Goal: Task Accomplishment & Management: Manage account settings

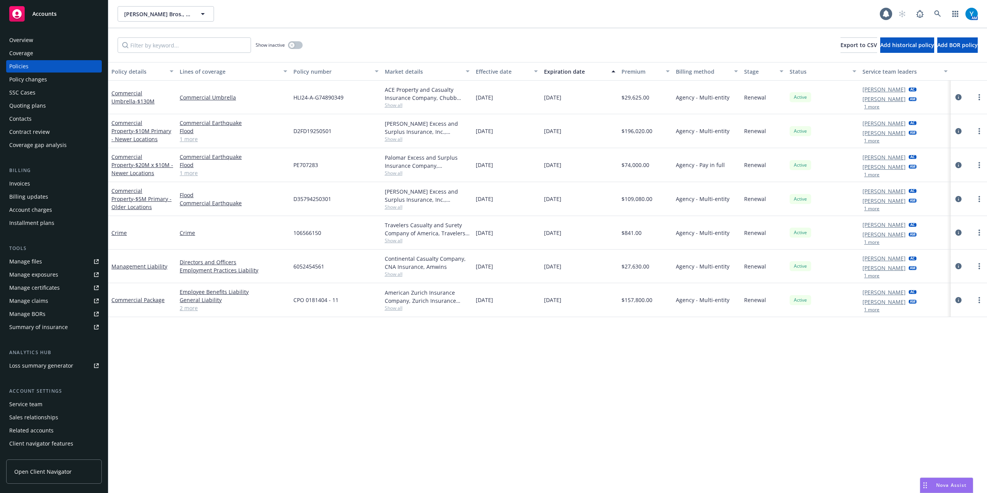
click at [705, 69] on div "Billing method" at bounding box center [703, 71] width 54 height 8
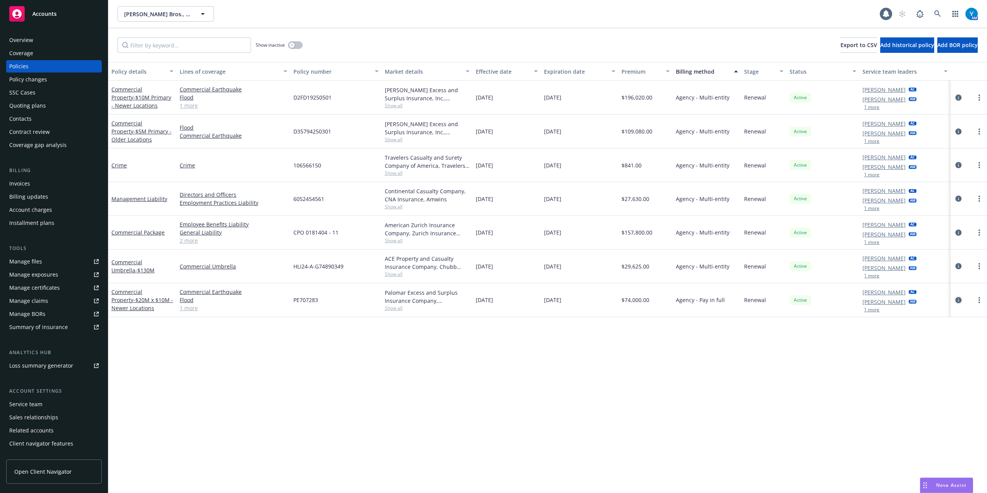
click at [957, 300] on icon "circleInformation" at bounding box center [959, 300] width 6 height 6
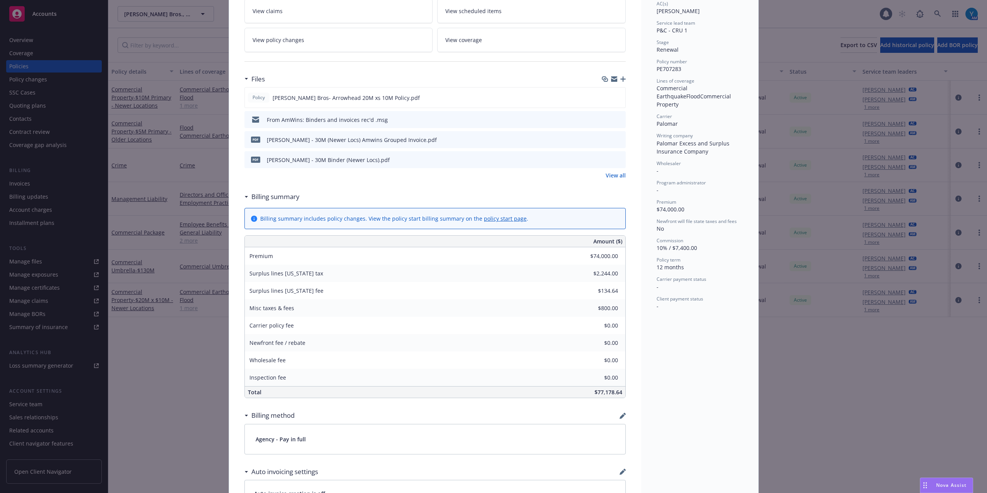
scroll to position [154, 0]
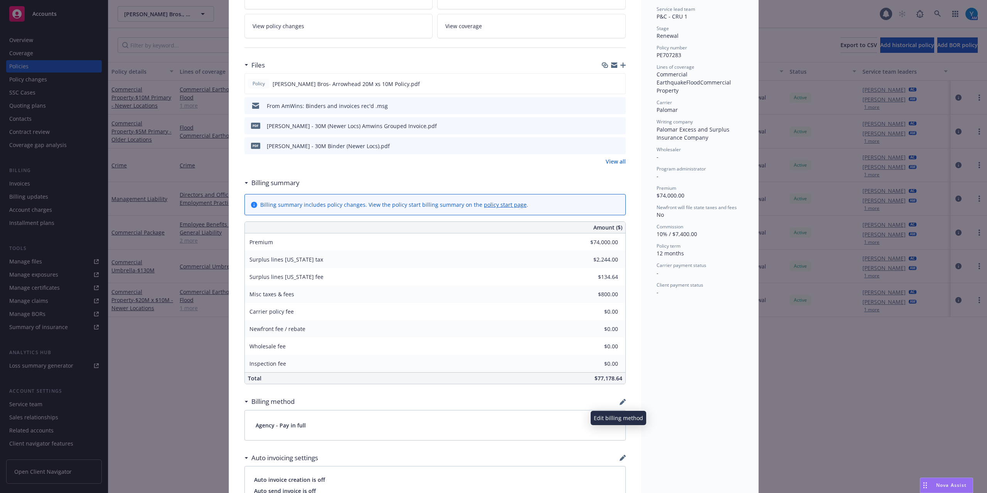
click at [620, 403] on icon "button" at bounding box center [623, 402] width 6 height 6
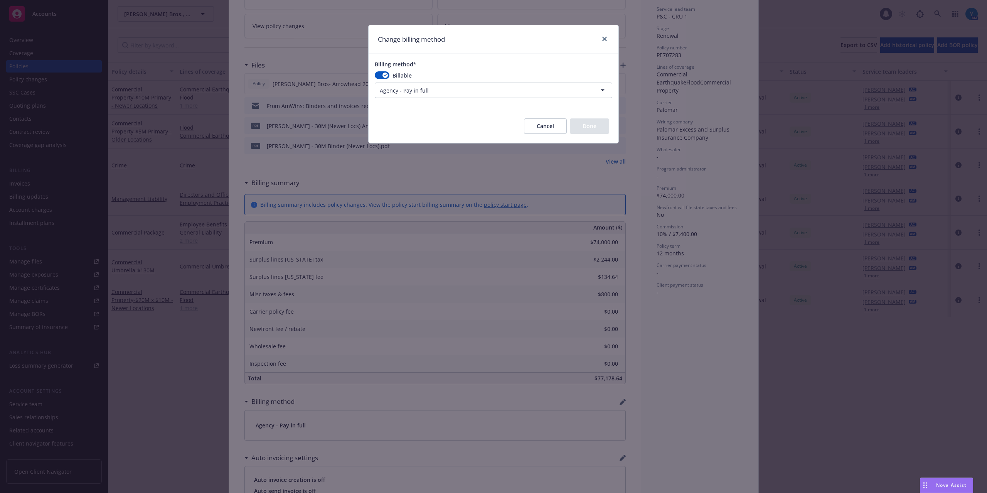
click at [474, 90] on html "Accounts Overview Coverage Policies Policy changes SSC Cases Quoting plans Cont…" at bounding box center [493, 246] width 987 height 493
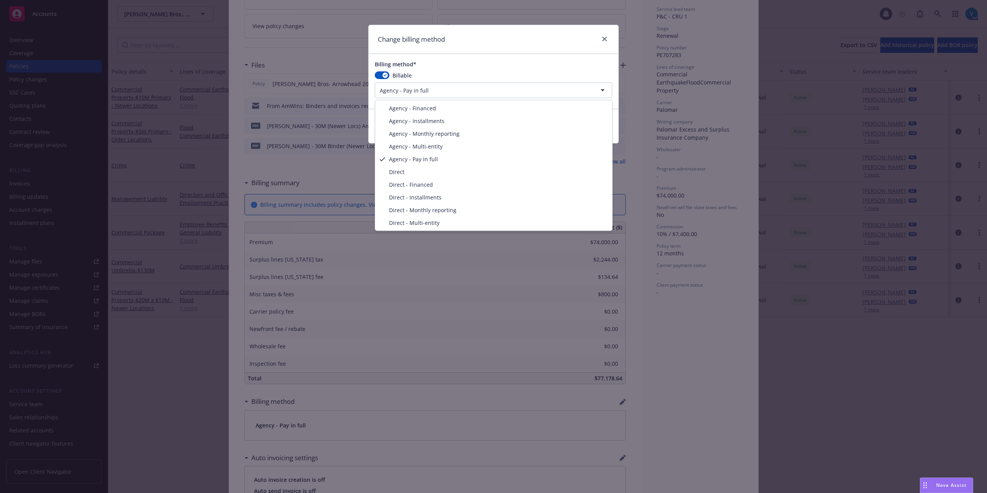
select select "AGENCY_MULTI_ENTITY"
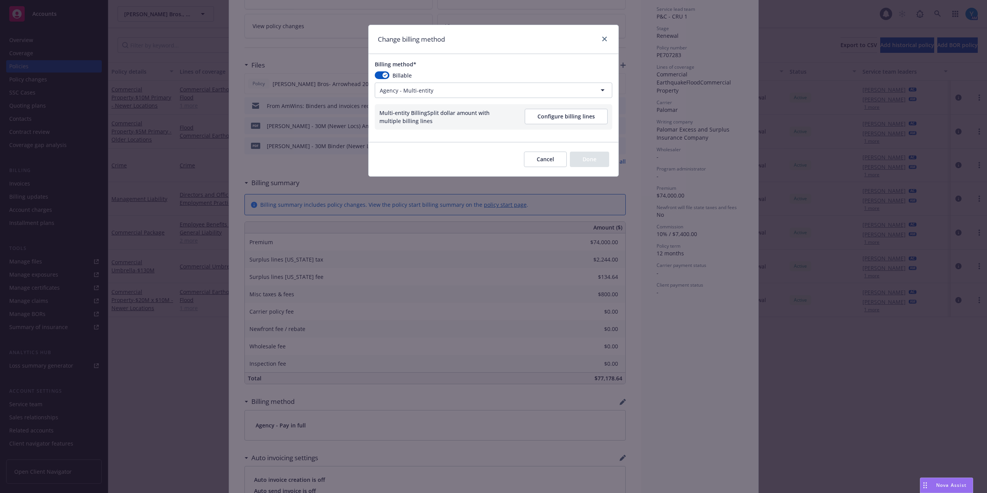
click at [585, 117] on button "Configure billing lines" at bounding box center [566, 116] width 83 height 15
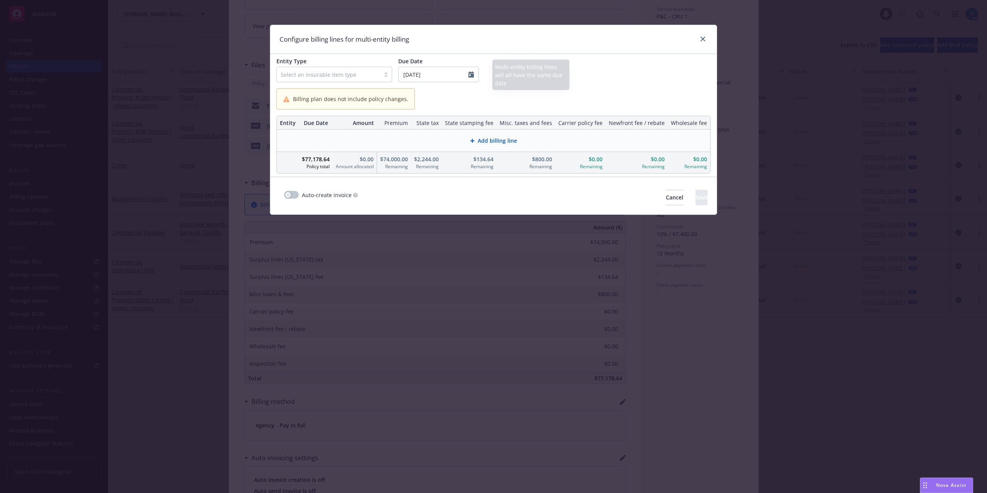
click at [349, 72] on div at bounding box center [329, 74] width 96 height 9
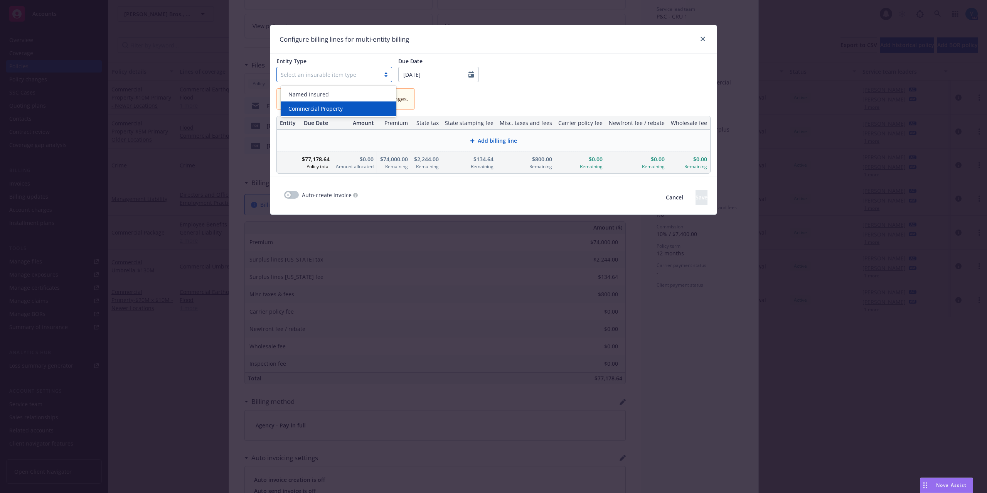
click at [327, 107] on span "Commercial Property" at bounding box center [315, 108] width 54 height 8
click at [506, 144] on span "Add billing line" at bounding box center [497, 141] width 39 height 8
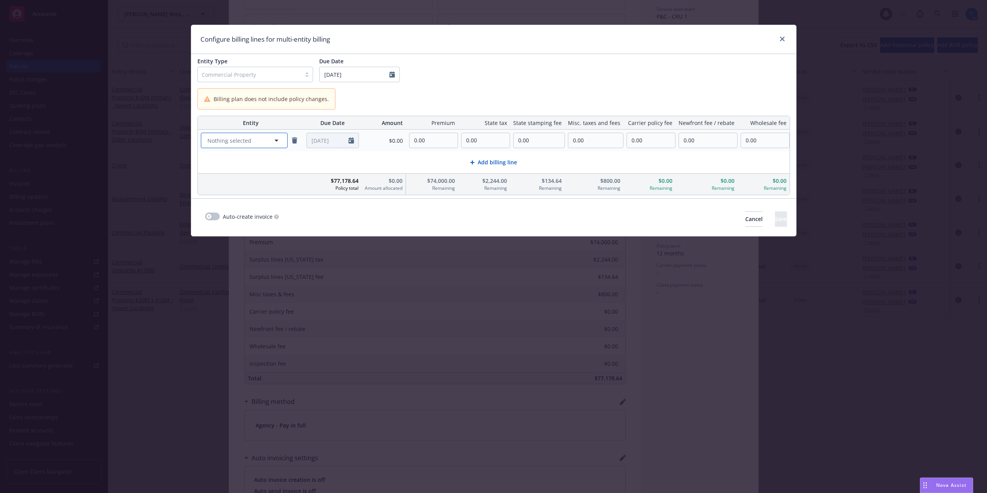
click at [250, 142] on span "Nothing selected" at bounding box center [229, 141] width 44 height 8
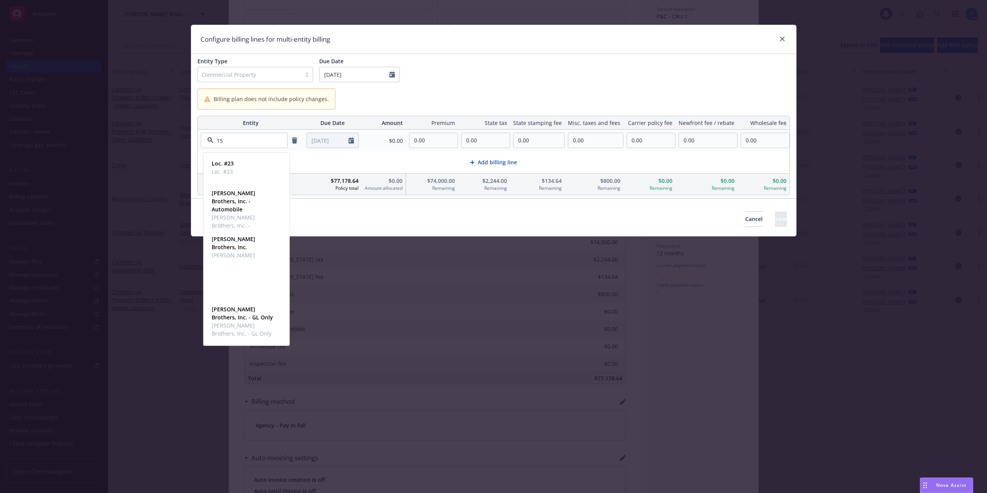
type input "150"
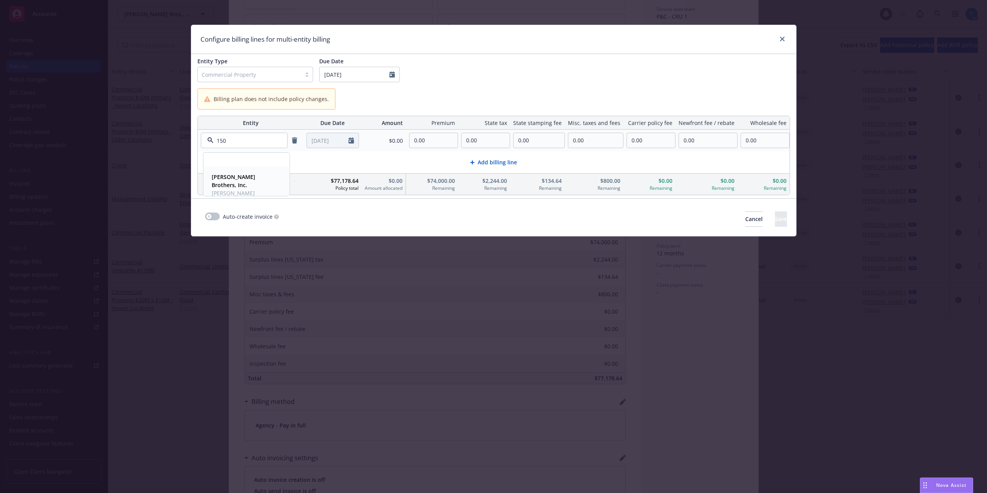
click at [227, 189] on span "[PERSON_NAME] Brothers, Inc." at bounding box center [246, 197] width 68 height 16
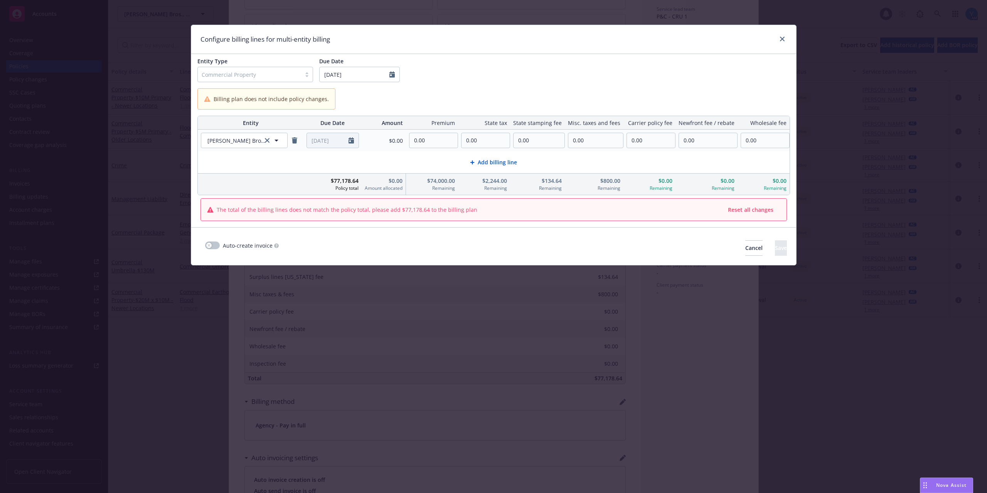
click at [510, 163] on span "Add billing line" at bounding box center [497, 162] width 39 height 8
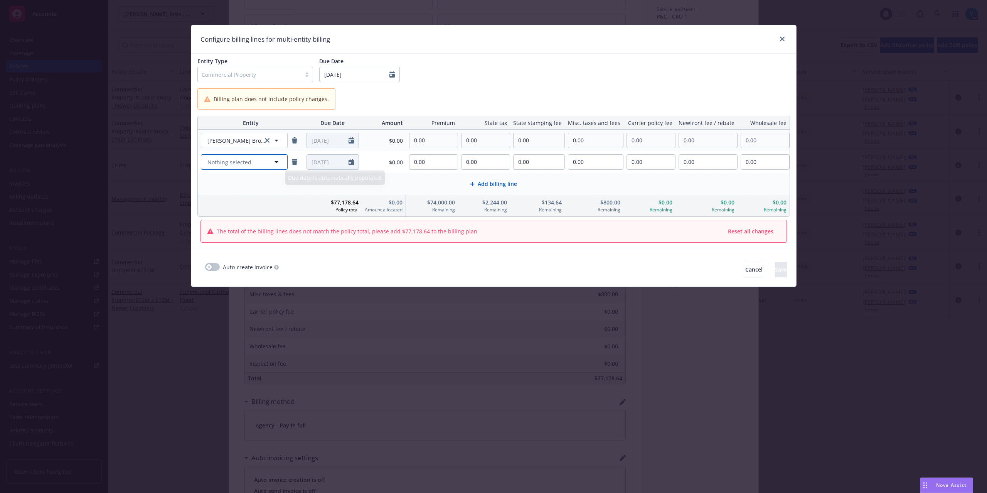
click at [251, 162] on span "Nothing selected" at bounding box center [229, 162] width 44 height 8
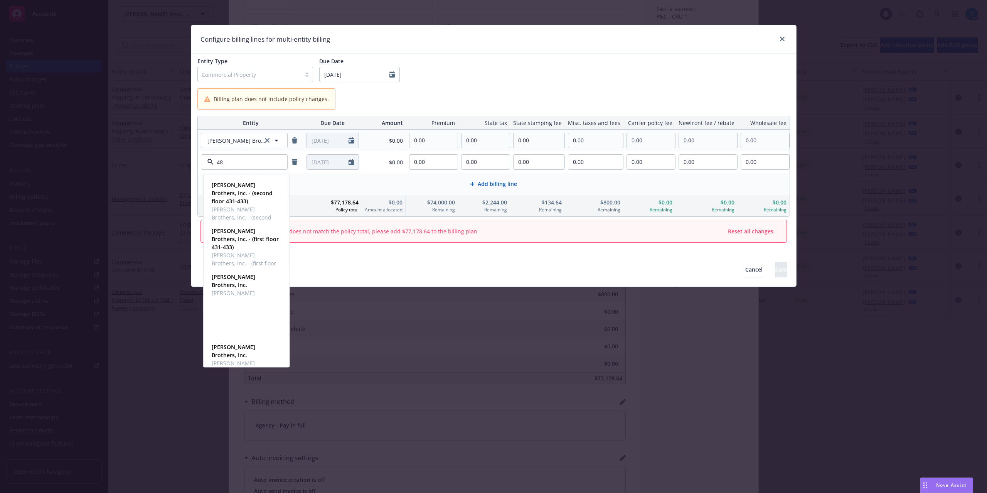
type input "480"
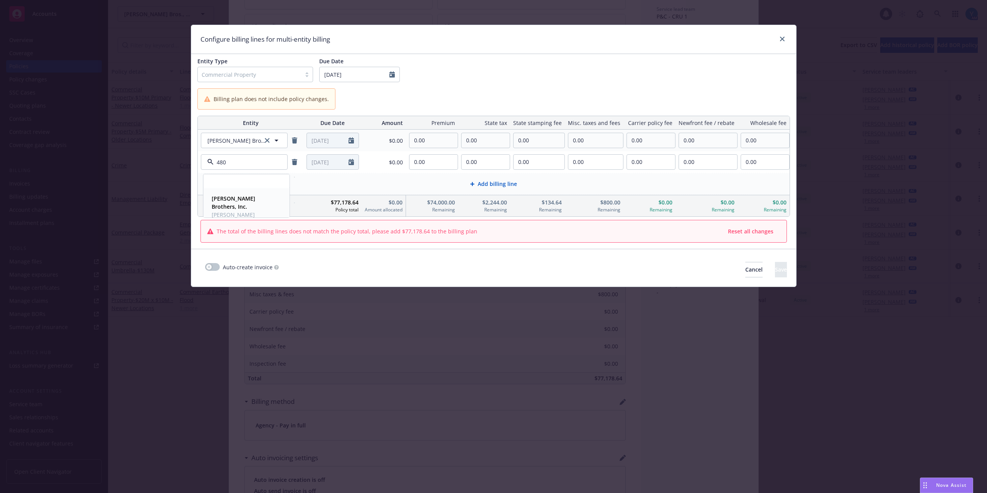
click at [260, 211] on span "[PERSON_NAME] Brothers, Inc." at bounding box center [246, 219] width 68 height 16
click at [501, 181] on span "Add billing line" at bounding box center [497, 184] width 39 height 8
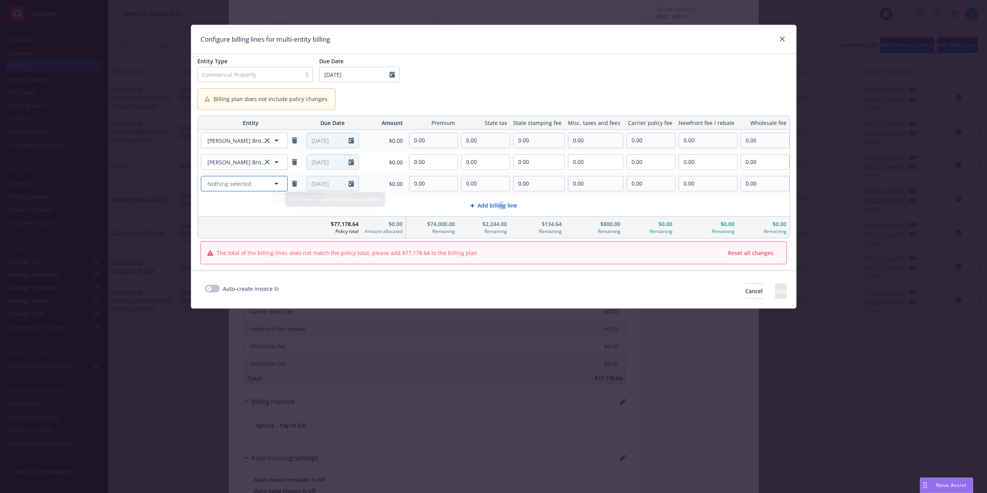
click at [231, 185] on span "Nothing selected" at bounding box center [229, 184] width 44 height 8
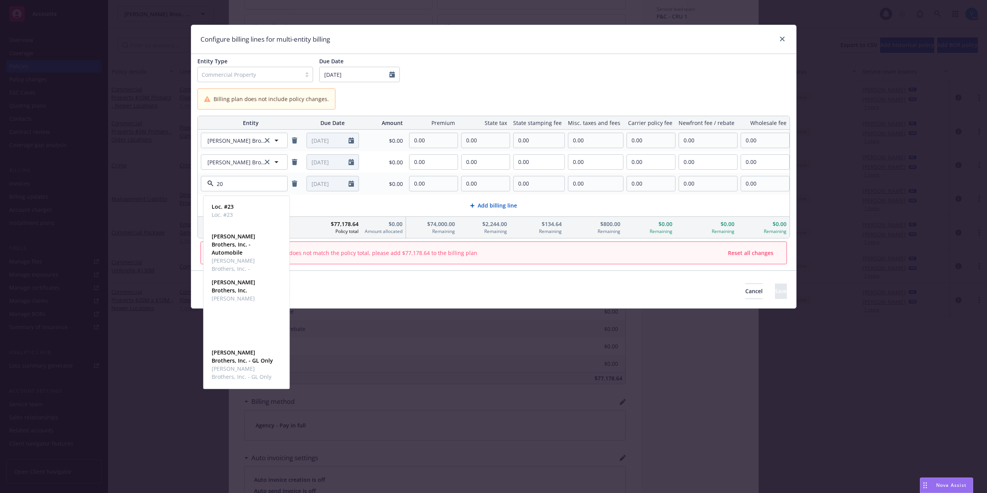
type input "200"
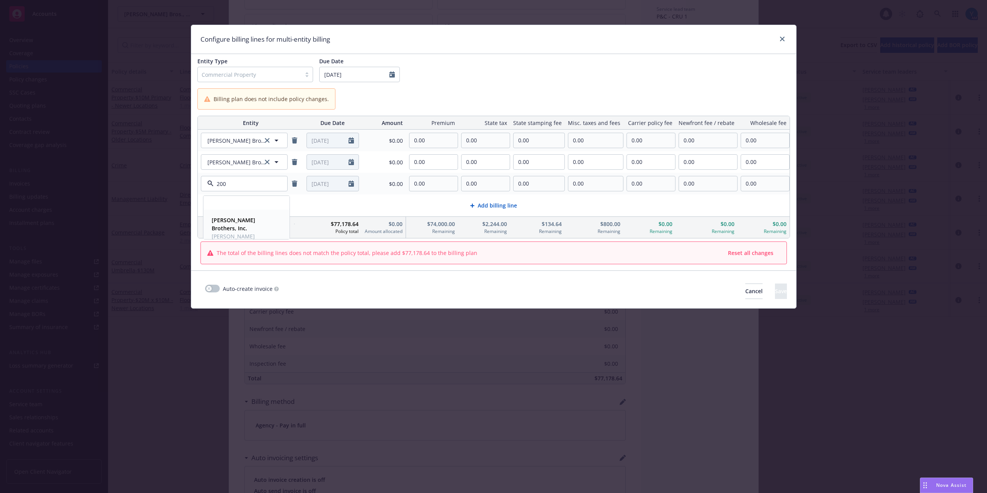
click at [229, 224] on span "[PERSON_NAME] Brothers, Inc." at bounding box center [246, 224] width 68 height 16
click at [494, 201] on div "Add billing line" at bounding box center [493, 205] width 579 height 9
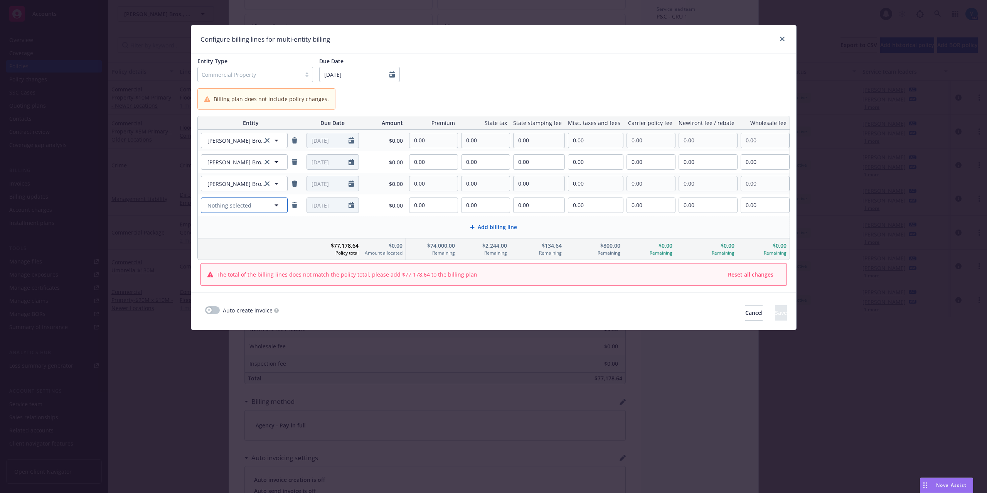
click at [219, 202] on span "Nothing selected" at bounding box center [229, 205] width 44 height 8
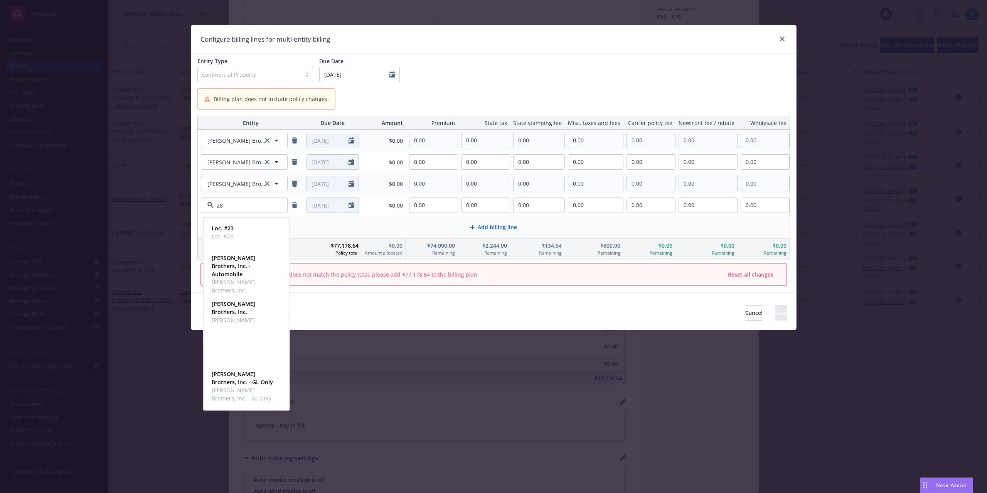
type input "285"
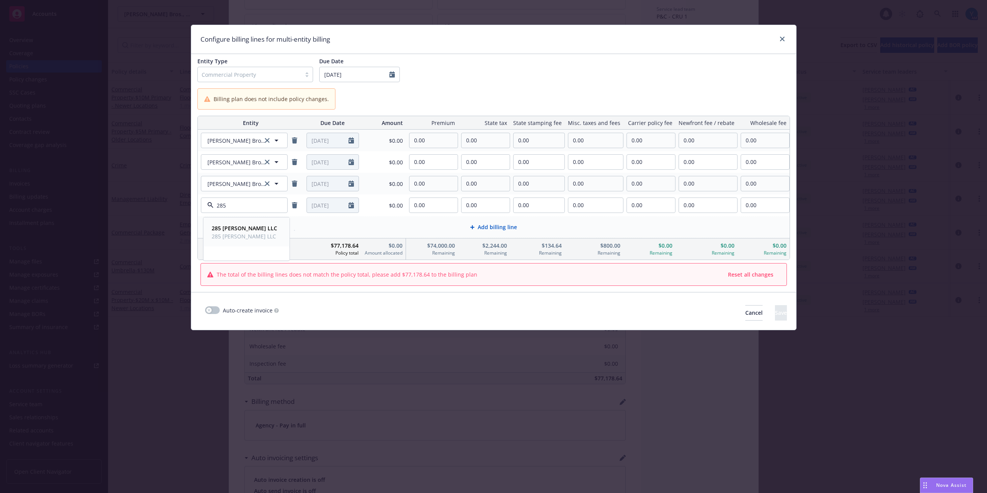
click at [228, 234] on span "285 [PERSON_NAME] LLC" at bounding box center [245, 236] width 66 height 8
click at [502, 228] on span "Add billing line" at bounding box center [497, 227] width 39 height 8
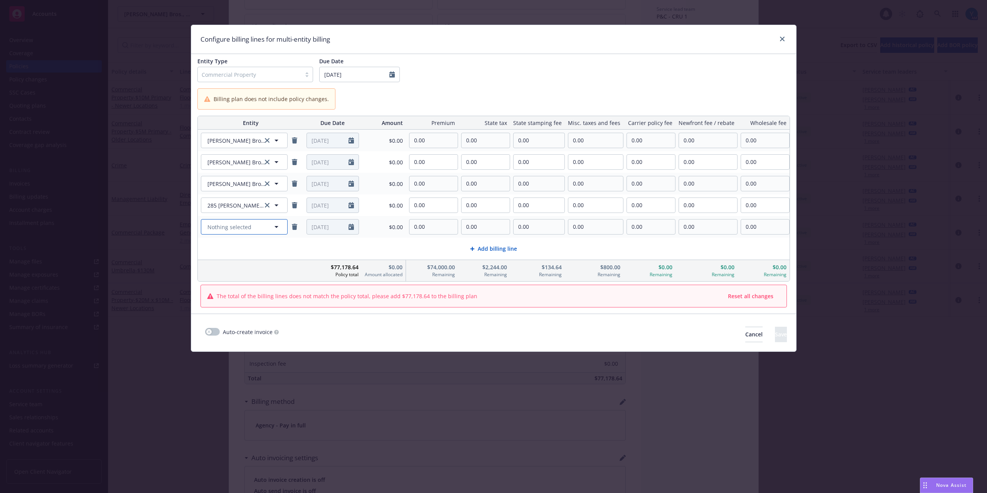
click at [234, 226] on span "Nothing selected" at bounding box center [229, 227] width 44 height 8
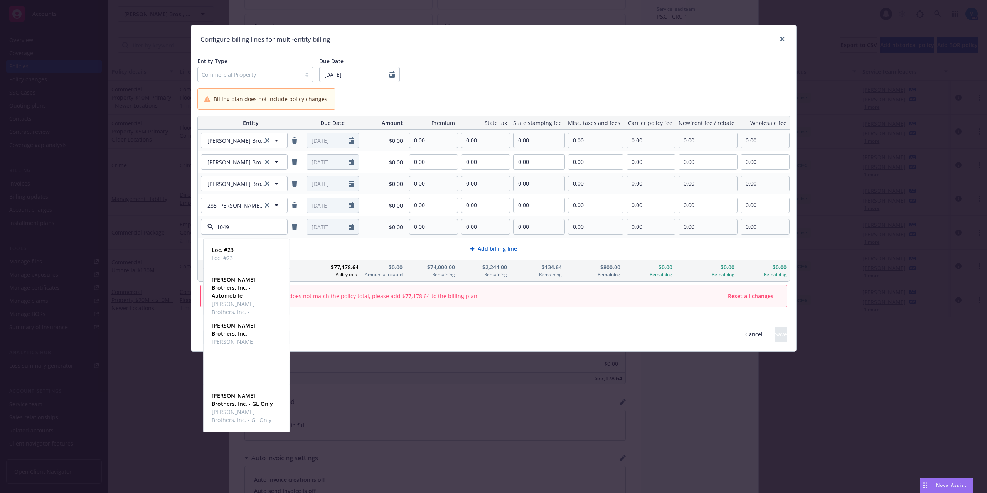
type input "10495"
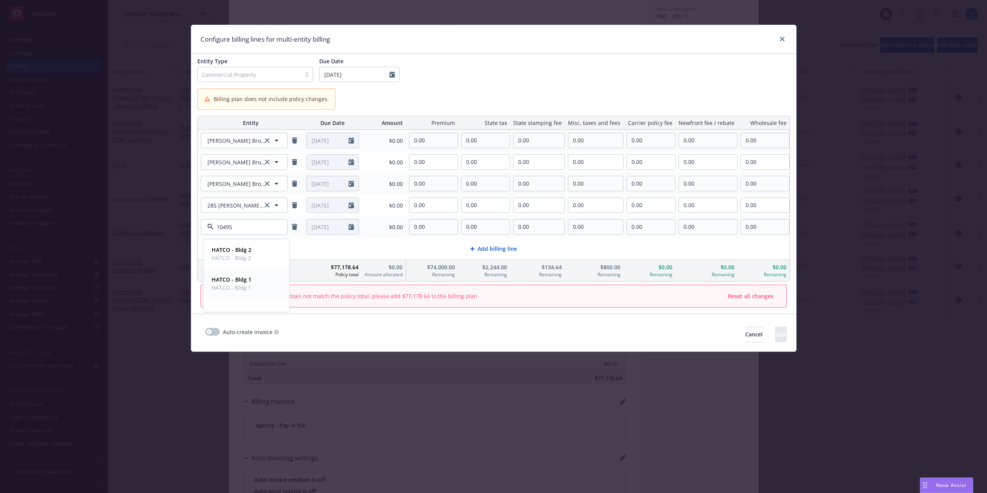
click at [258, 284] on div "HATCO - Bldg 1 HATCO - Bldg 1" at bounding box center [247, 283] width 76 height 19
click at [497, 247] on span "Add billing line" at bounding box center [497, 248] width 39 height 8
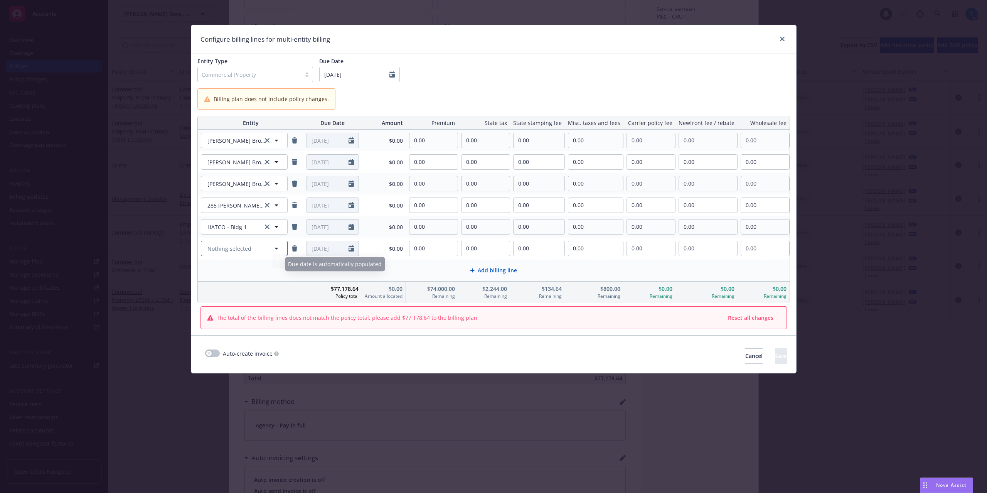
click at [234, 247] on span "Nothing selected" at bounding box center [229, 248] width 44 height 8
type input "10495"
click at [241, 273] on strong "HATCO - Bldg 2" at bounding box center [232, 271] width 40 height 7
click at [495, 273] on span "Add billing line" at bounding box center [497, 270] width 39 height 8
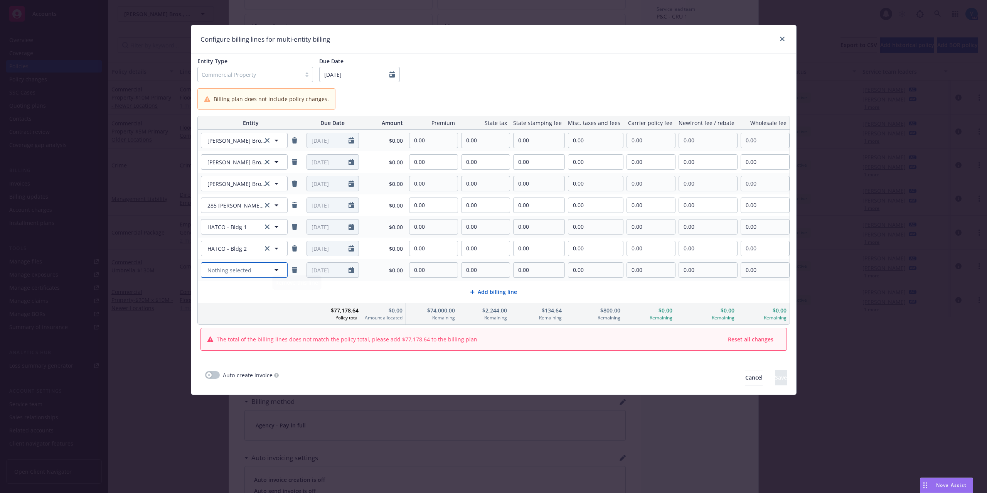
click at [252, 268] on button "Nothing selected" at bounding box center [244, 269] width 87 height 15
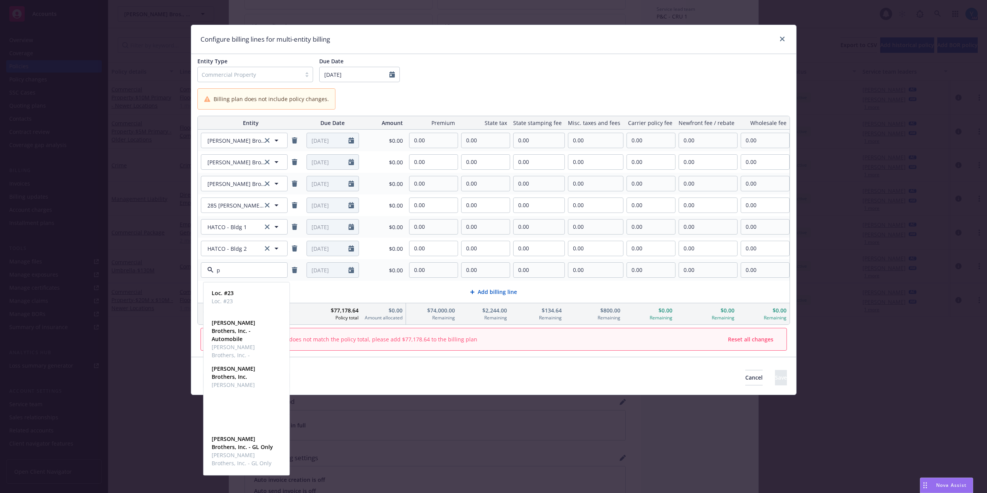
type input "pa"
drag, startPoint x: 230, startPoint y: 297, endPoint x: 237, endPoint y: 296, distance: 6.6
click at [229, 298] on div "[PERSON_NAME]" at bounding box center [247, 296] width 76 height 19
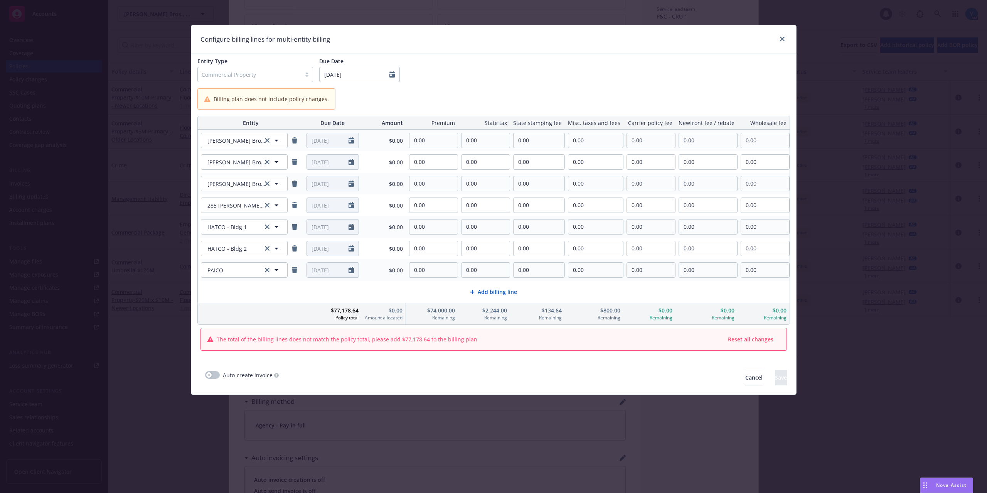
click at [503, 288] on span "Add billing line" at bounding box center [497, 292] width 39 height 8
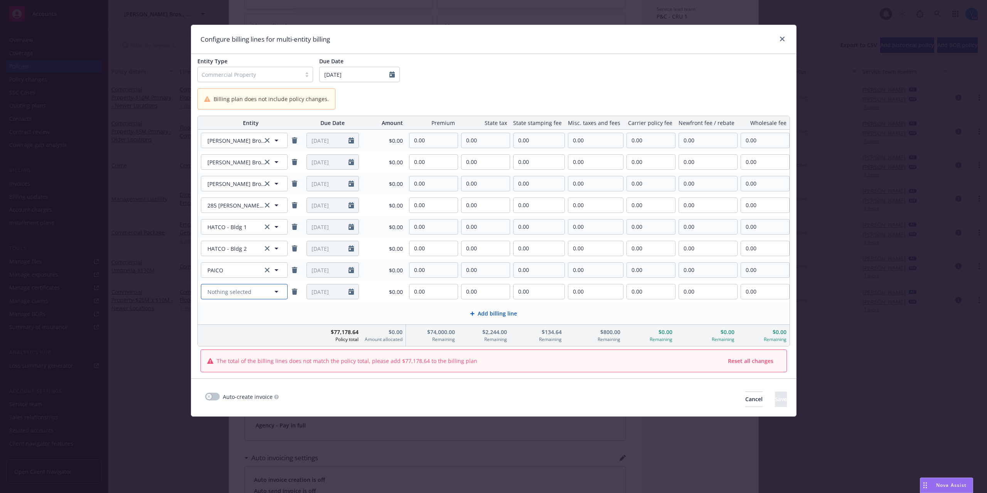
click at [239, 290] on span "Nothing selected" at bounding box center [229, 292] width 44 height 8
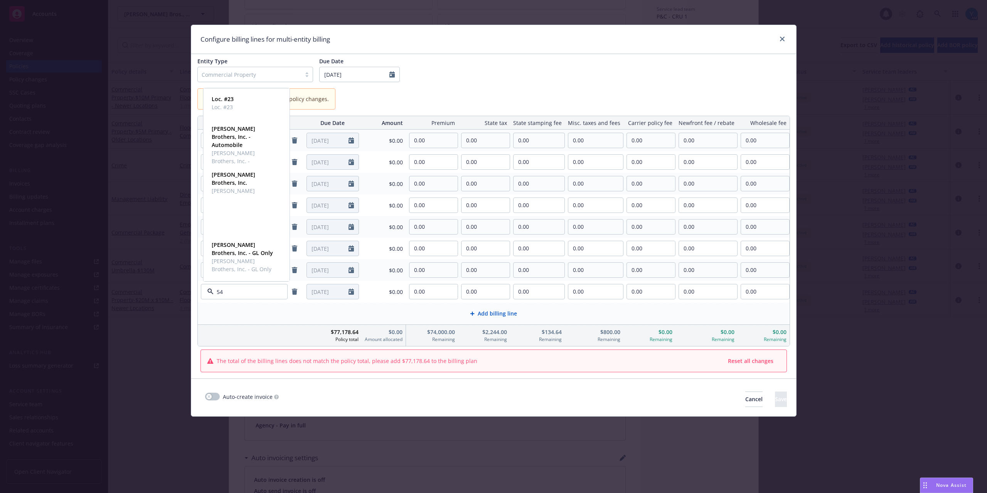
type input "540"
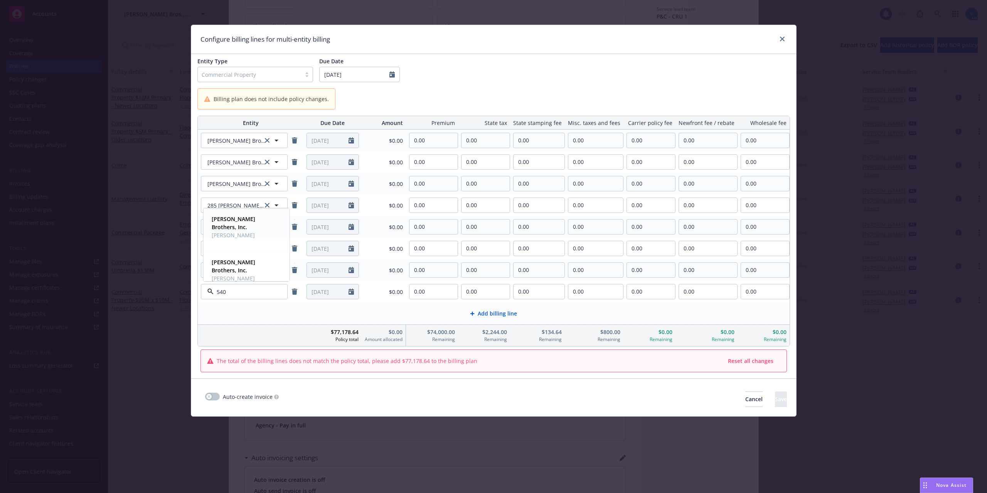
click at [246, 231] on span "[PERSON_NAME] Brothers, Inc." at bounding box center [246, 239] width 68 height 16
drag, startPoint x: 443, startPoint y: 143, endPoint x: 377, endPoint y: 138, distance: 66.1
click at [371, 138] on tr "[PERSON_NAME] Brothers, Inc. [PERSON_NAME] Brothers, Inc. [DATE] $0.00 0.00 0.0…" at bounding box center [494, 141] width 592 height 22
paste input "6,734.84"
type input "6,734.84"
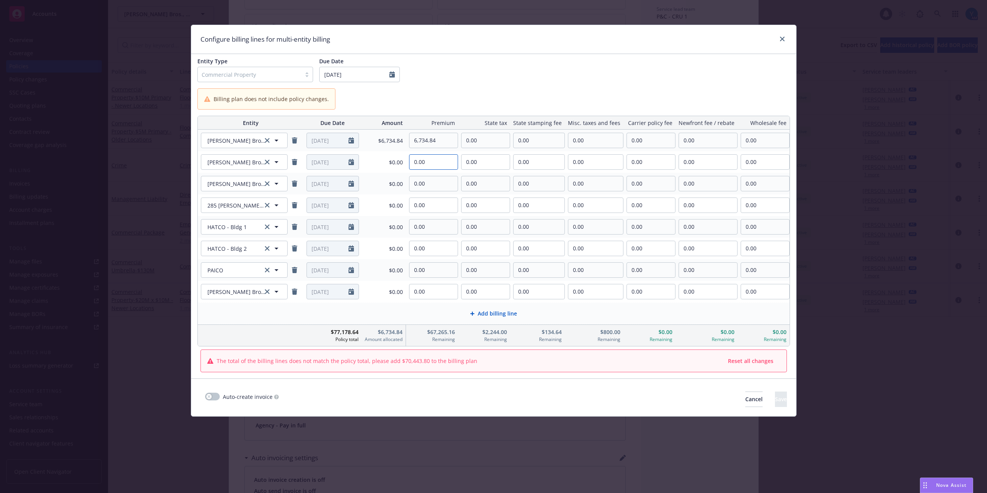
drag, startPoint x: 369, startPoint y: 162, endPoint x: 356, endPoint y: 162, distance: 13.9
click at [357, 162] on tr "[PERSON_NAME] Brothers, Inc. [PERSON_NAME] Brothers, Inc. [DATE] $0.00 0.00 0.0…" at bounding box center [494, 162] width 592 height 22
paste input "1,923.49"
type input "1,923.49"
drag, startPoint x: 386, startPoint y: 186, endPoint x: 375, endPoint y: 184, distance: 11.7
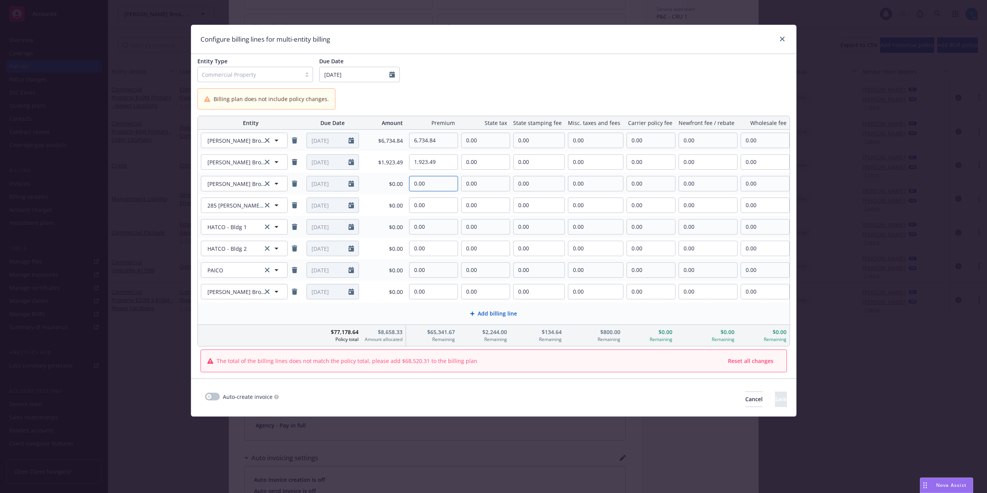
click at [364, 186] on tr "[PERSON_NAME] Brothers, Inc. [PERSON_NAME] Brothers, Inc. [DATE] $0.00 0.00 0.0…" at bounding box center [494, 184] width 592 height 22
paste input "7,990.75"
type input "7,990.75"
click at [372, 206] on tr "285 [PERSON_NAME] LLC 285 [PERSON_NAME] LLC [DATE] $0.00 0.00 0.00 0.00 0.00 0.…" at bounding box center [494, 205] width 592 height 22
paste input "18,648.1"
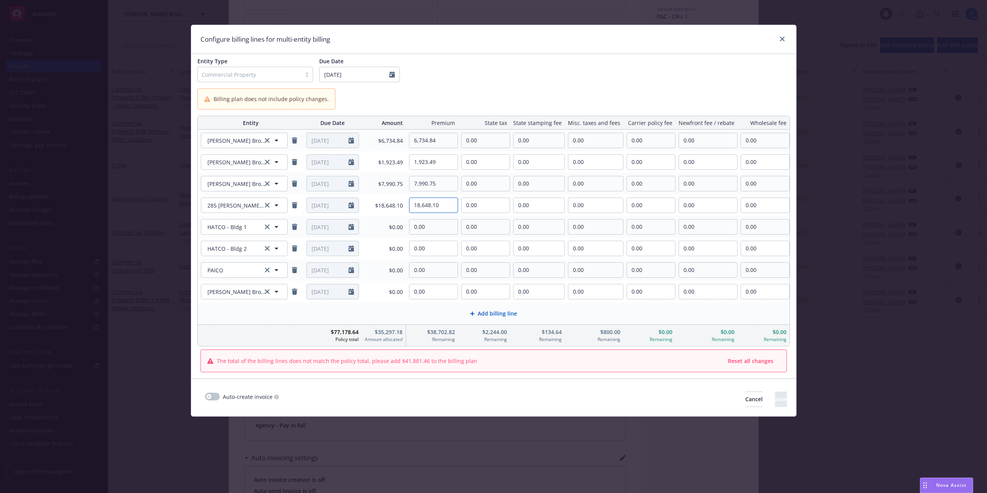
type input "18,648.10"
drag, startPoint x: 440, startPoint y: 227, endPoint x: 395, endPoint y: 227, distance: 44.7
click at [400, 227] on tr "HATCO - Bldg 1 HATCO - Bldg 1 [DATE] $0.00 0.00 0.00 0.00 0.00 0.00 0.00 0.00" at bounding box center [494, 227] width 592 height 22
paste input "11,992.91"
type input "11,992.91"
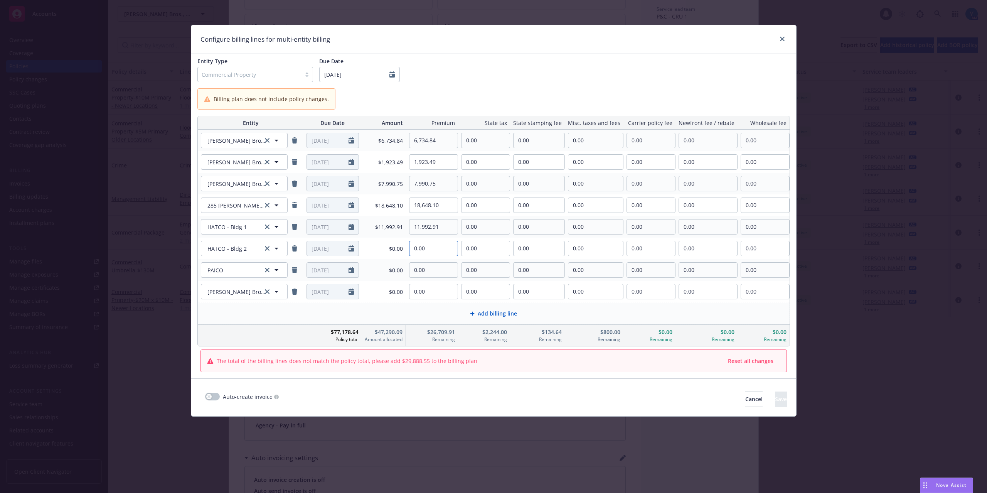
drag, startPoint x: 440, startPoint y: 244, endPoint x: 374, endPoint y: 239, distance: 66.5
click at [380, 240] on tr "HATCO - Bldg 2 HATCO - Bldg 2 [DATE] $0.00 0.00 0.00 0.00 0.00 0.00 0.00 0.00" at bounding box center [494, 249] width 592 height 22
paste input "3,000.47"
type input "3,000.47"
drag, startPoint x: 431, startPoint y: 272, endPoint x: 396, endPoint y: 274, distance: 34.4
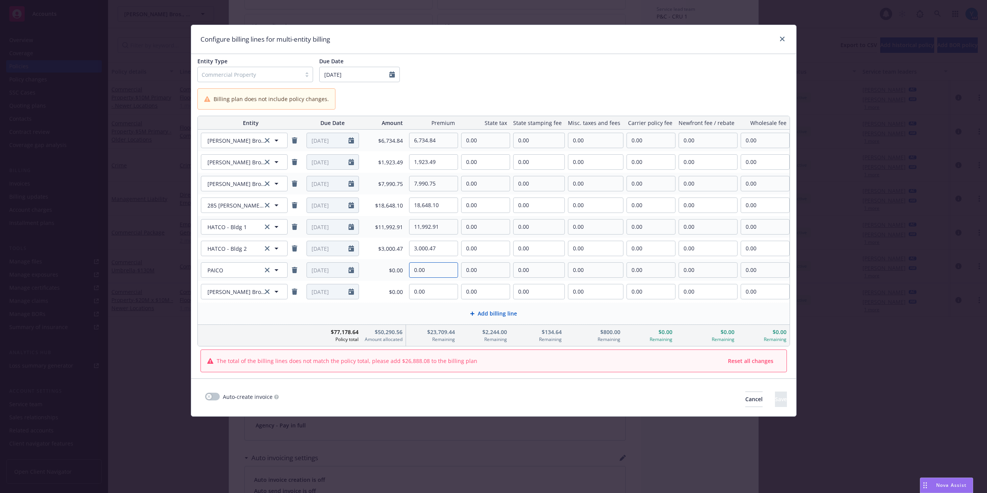
click at [387, 275] on tr "[PERSON_NAME] [DATE] $0.00 0.00 0.00 0.00 0.00 0.00 0.00 0.00" at bounding box center [494, 270] width 592 height 22
paste input "20,073.76"
type input "20,073.76"
drag, startPoint x: 404, startPoint y: 297, endPoint x: 392, endPoint y: 288, distance: 15.2
click at [383, 293] on tr "[PERSON_NAME] Brothers, Inc. [PERSON_NAME] Brothers, Inc. [DATE] $0.00 0.00 0.0…" at bounding box center [494, 292] width 592 height 22
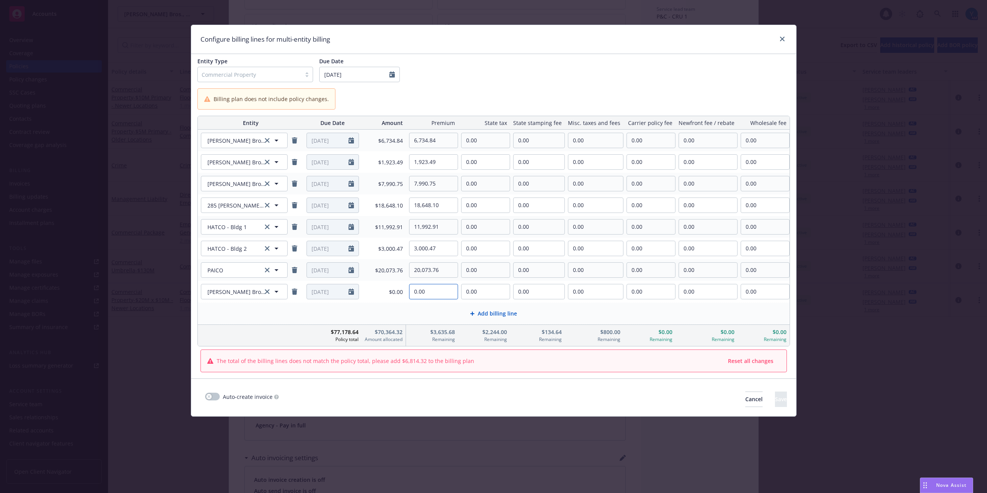
paste input "3,635.68"
type input "3,635.68"
drag, startPoint x: 452, startPoint y: 142, endPoint x: 447, endPoint y: 142, distance: 4.6
click at [447, 142] on tr "[PERSON_NAME] Brothers, Inc. [PERSON_NAME] Brothers, Inc. [DATE] $6,734.84 6,73…" at bounding box center [494, 141] width 592 height 22
paste input "204.23"
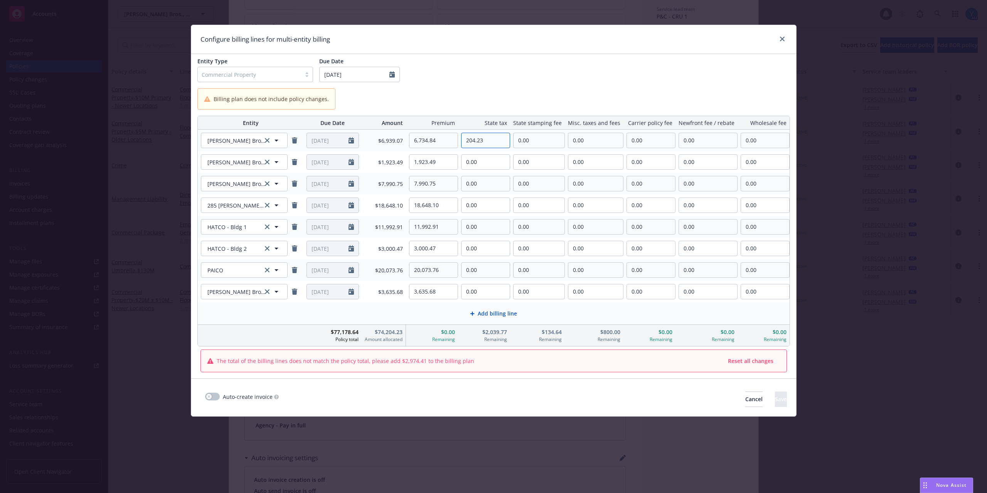
type input "204.23"
click at [428, 161] on tr "[PERSON_NAME] Brothers, Inc. [PERSON_NAME] Brothers, Inc. [DATE] $1,923.49 1,92…" at bounding box center [494, 162] width 592 height 22
paste input "58.33"
type input "58.33"
drag, startPoint x: 488, startPoint y: 182, endPoint x: 423, endPoint y: 182, distance: 65.2
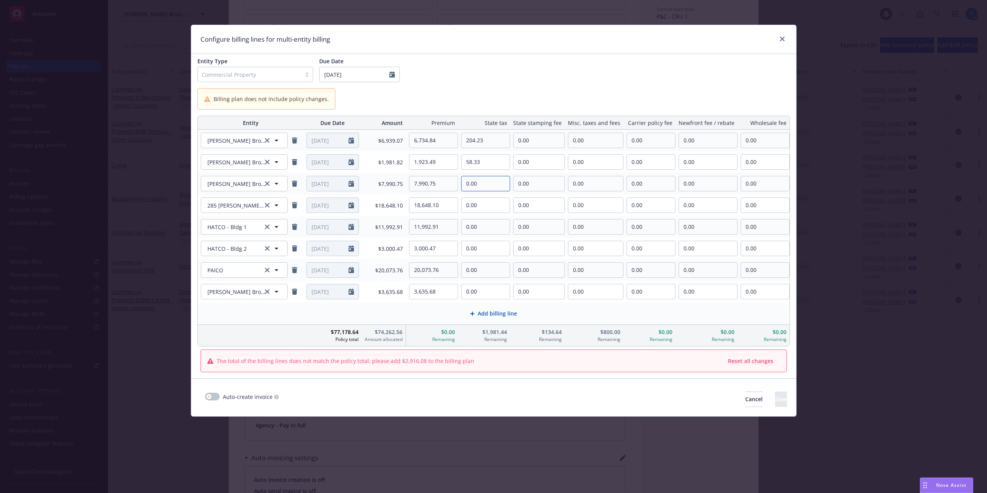
click at [423, 182] on tr "[PERSON_NAME] Brothers, Inc. [PERSON_NAME] Brothers, Inc. [DATE] $7,990.75 7,99…" at bounding box center [494, 184] width 592 height 22
paste input "242.31"
type input "242.31"
drag, startPoint x: 494, startPoint y: 209, endPoint x: 415, endPoint y: 207, distance: 78.3
click at [411, 209] on tr "285 [PERSON_NAME] LLC 285 [PERSON_NAME] LLC [DATE] $18,648.10 18,648.10 0.00 0.…" at bounding box center [494, 205] width 592 height 22
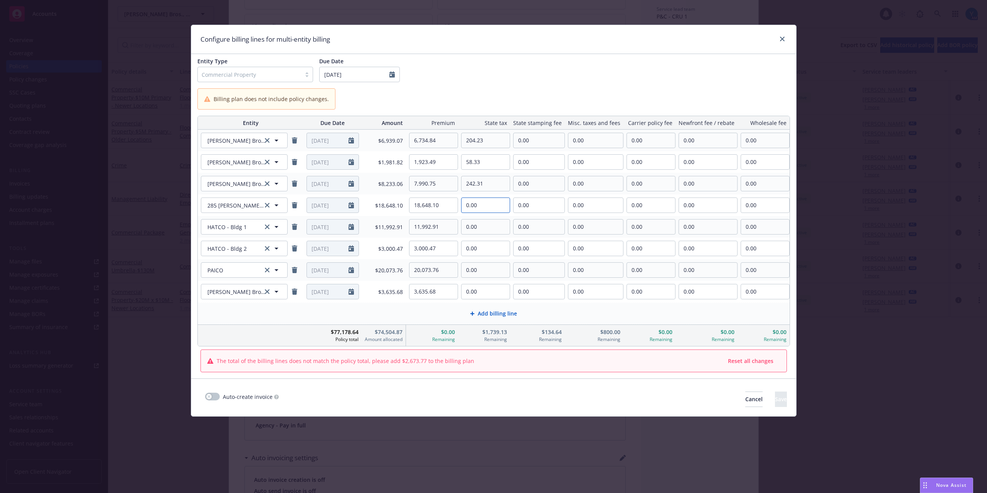
paste input "565.49"
type input "565.49"
drag, startPoint x: 504, startPoint y: 228, endPoint x: 435, endPoint y: 230, distance: 69.1
click at [430, 228] on tr "HATCO - Bldg 1 HATCO - Bldg 1 [DATE] $11,992.91 11,992.91 0.00 0.00 0.00 0.00 0…" at bounding box center [494, 227] width 592 height 22
paste input "363.68"
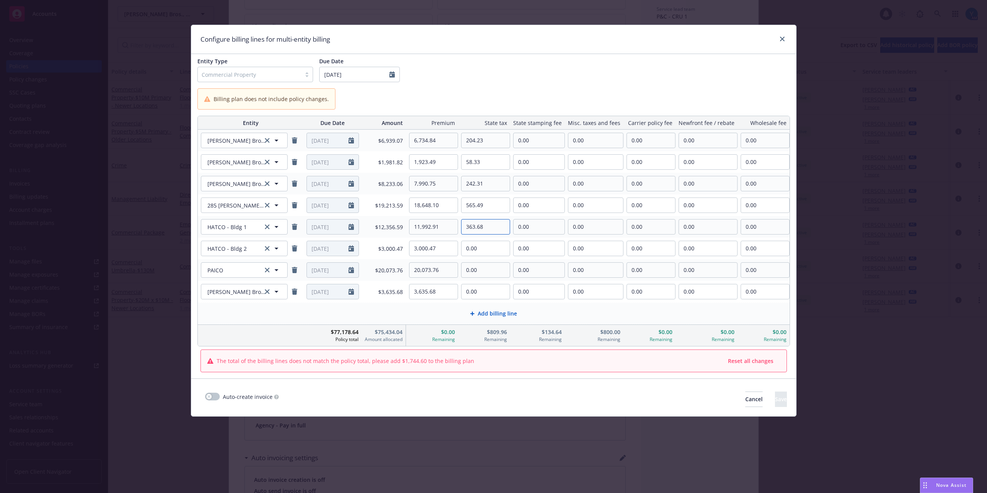
type input "363.68"
drag, startPoint x: 500, startPoint y: 248, endPoint x: 465, endPoint y: 248, distance: 35.1
click at [466, 248] on input "0.00" at bounding box center [486, 248] width 48 height 15
paste input "90.99"
type input "90.99"
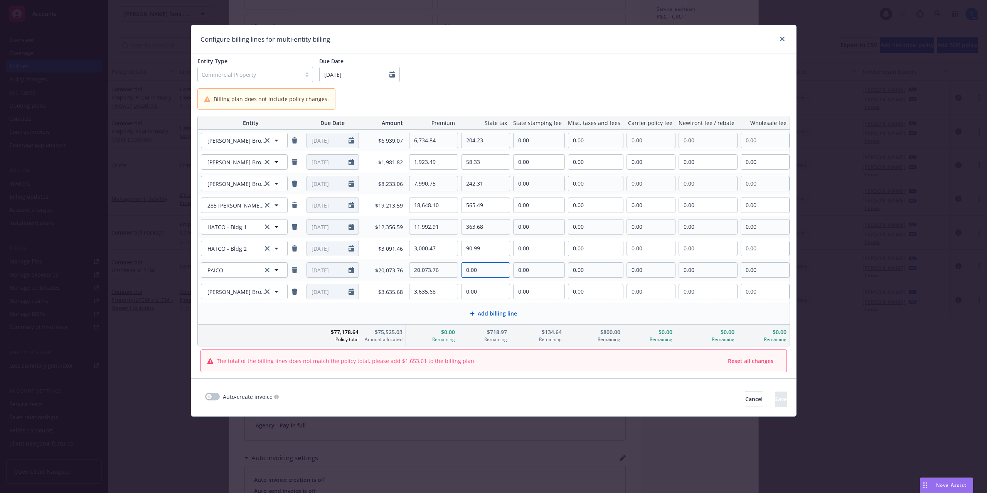
drag, startPoint x: 484, startPoint y: 273, endPoint x: 420, endPoint y: 270, distance: 64.1
click at [420, 270] on tr "PAICO PAICO [DATE] $20,073.76 20,073.76 0.00 0.00 0.00 0.00 0.00 0.00" at bounding box center [494, 270] width 592 height 22
paste input "608.72"
type input "608.72"
drag, startPoint x: 491, startPoint y: 290, endPoint x: 401, endPoint y: 292, distance: 90.3
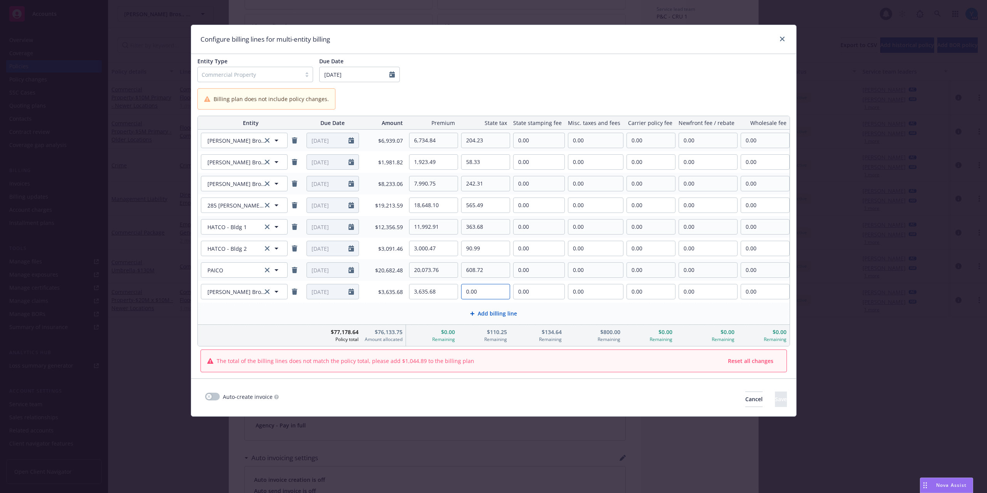
click at [401, 292] on tr "[PERSON_NAME] Brothers, Inc. [PERSON_NAME] Brothers, Inc. [DATE] $3,635.68 3,63…" at bounding box center [494, 292] width 592 height 22
paste input "110.25"
type input "110.25"
click at [487, 144] on tr "[PERSON_NAME] Brothers, Inc. [PERSON_NAME] Brothers, Inc. [DATE] $6,939.07 6,73…" at bounding box center [494, 141] width 592 height 22
paste input "12.25"
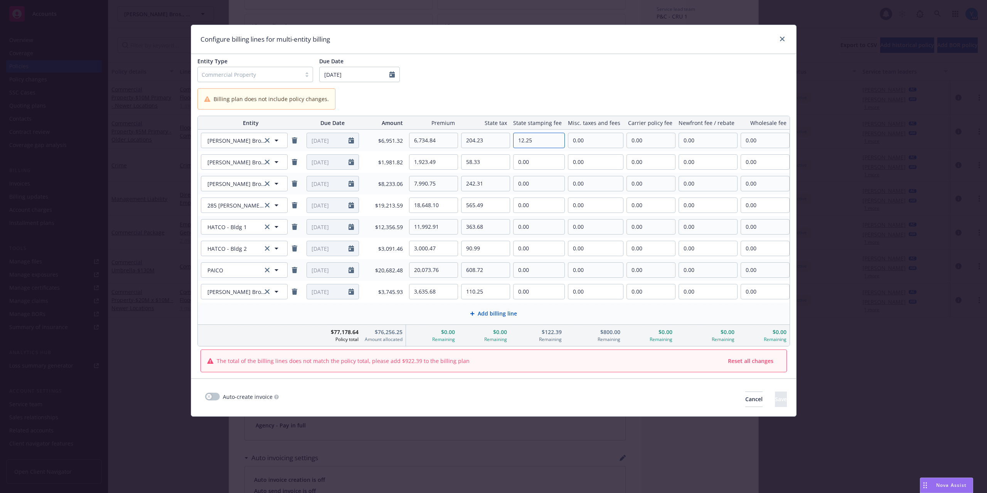
type input "12.25"
drag, startPoint x: 562, startPoint y: 169, endPoint x: 499, endPoint y: 176, distance: 63.3
click at [501, 176] on table "Entity Due Date Amount Premium State tax State stamping fee Misc. taxes and fee…" at bounding box center [493, 231] width 593 height 231
paste input "3.5"
type input "3.50"
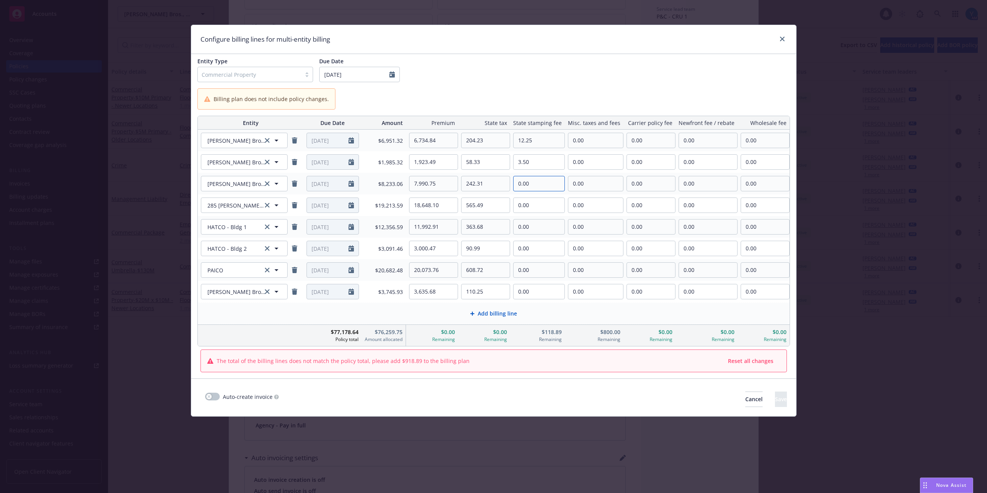
drag, startPoint x: 538, startPoint y: 187, endPoint x: 502, endPoint y: 185, distance: 35.6
click at [484, 189] on tr "[PERSON_NAME] Brothers, Inc. [PERSON_NAME] Brothers, Inc. [DATE] $8,233.06 7,99…" at bounding box center [494, 184] width 592 height 22
paste input "14.54"
type input "14.54"
drag, startPoint x: 543, startPoint y: 204, endPoint x: 477, endPoint y: 204, distance: 66.3
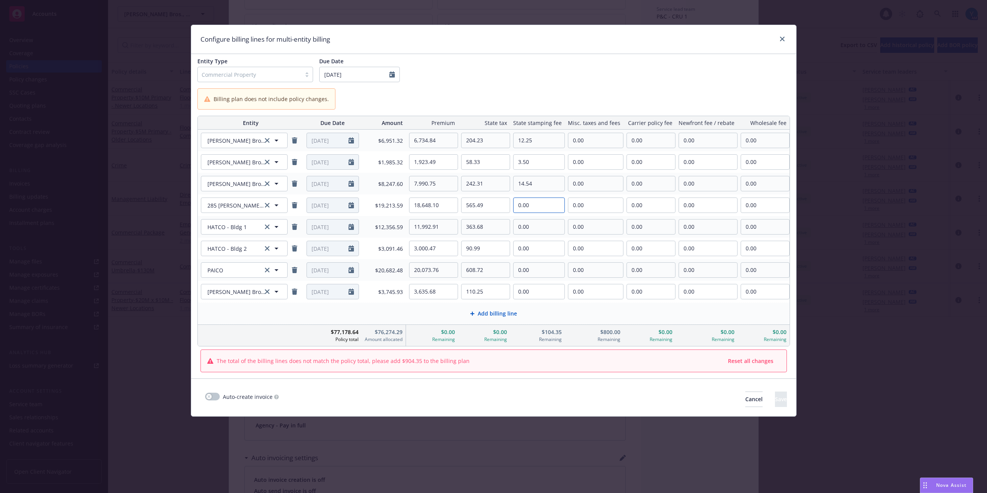
click at [477, 204] on tr "285 [PERSON_NAME] LLC 285 [PERSON_NAME] LLC [DATE] $19,213.59 18,648.10 565.49 …" at bounding box center [494, 205] width 592 height 22
paste input "33.93"
type input "33.93"
click at [493, 229] on tr "HATCO - Bldg 1 HATCO - Bldg 1 [DATE] $12,356.59 11,992.91 363.68 0.00 0.00 0.00…" at bounding box center [494, 227] width 592 height 22
paste input "21.82"
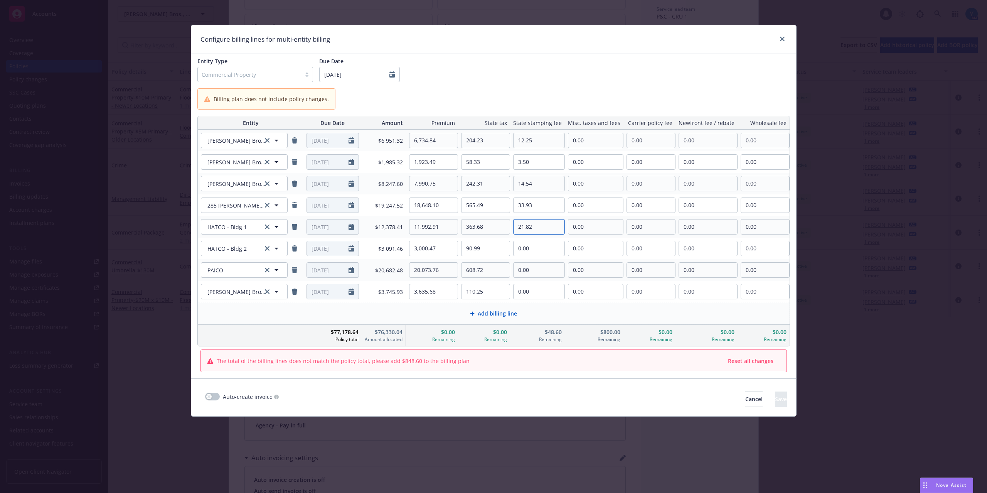
type input "21.82"
drag, startPoint x: 534, startPoint y: 247, endPoint x: 472, endPoint y: 249, distance: 61.3
click at [460, 250] on tr "HATCO - Bldg 2 HATCO - Bldg 2 [DATE] $3,091.46 3,000.47 90.99 0.00 0.00 0.00 0.…" at bounding box center [494, 249] width 592 height 22
paste input "5.46"
type input "5.46"
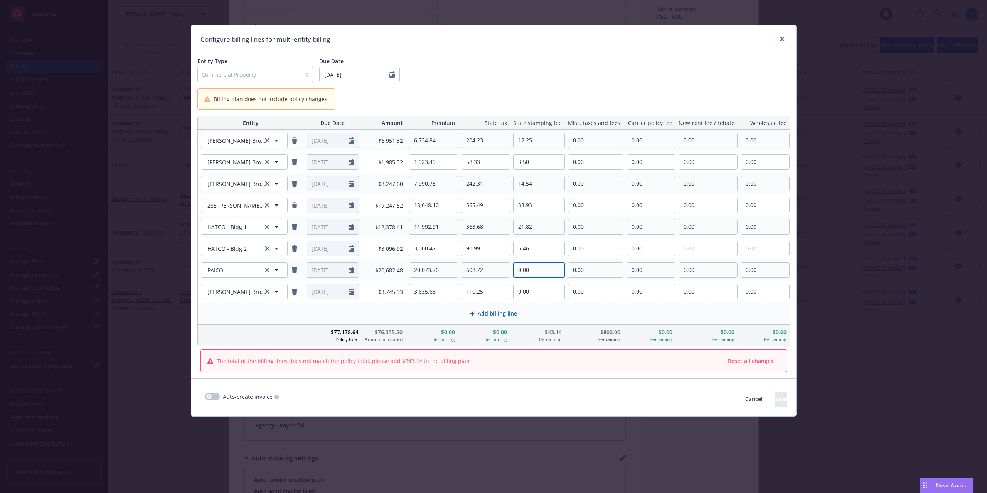
drag, startPoint x: 497, startPoint y: 271, endPoint x: 597, endPoint y: 261, distance: 100.8
click at [482, 271] on tr "PAICO PAICO [DATE] $20,682.48 20,073.76 608.72 0.00 0.00 0.00 0.00 0.00" at bounding box center [494, 270] width 592 height 22
paste input "36.52"
type input "36.52"
click at [511, 290] on tr "[PERSON_NAME] Brothers, Inc. [PERSON_NAME] Brothers, Inc. [DATE] $3,745.93 3,63…" at bounding box center [494, 292] width 592 height 22
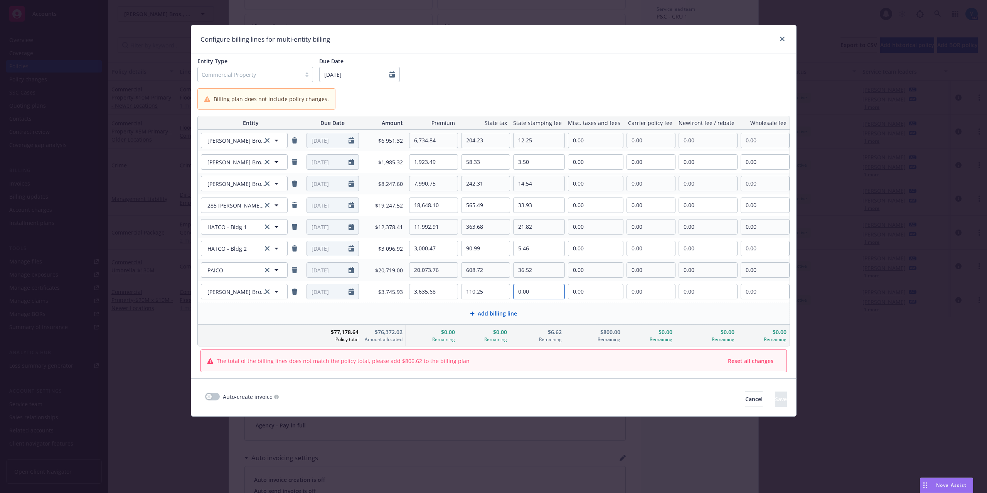
paste input "6.61"
type input "6.61"
drag, startPoint x: 605, startPoint y: 140, endPoint x: 510, endPoint y: 147, distance: 95.1
click at [518, 147] on tr "[PERSON_NAME] Brothers, Inc. [PERSON_NAME] Brothers, Inc. [DATE] $6,951.32 6,73…" at bounding box center [494, 141] width 592 height 22
paste input "72.81"
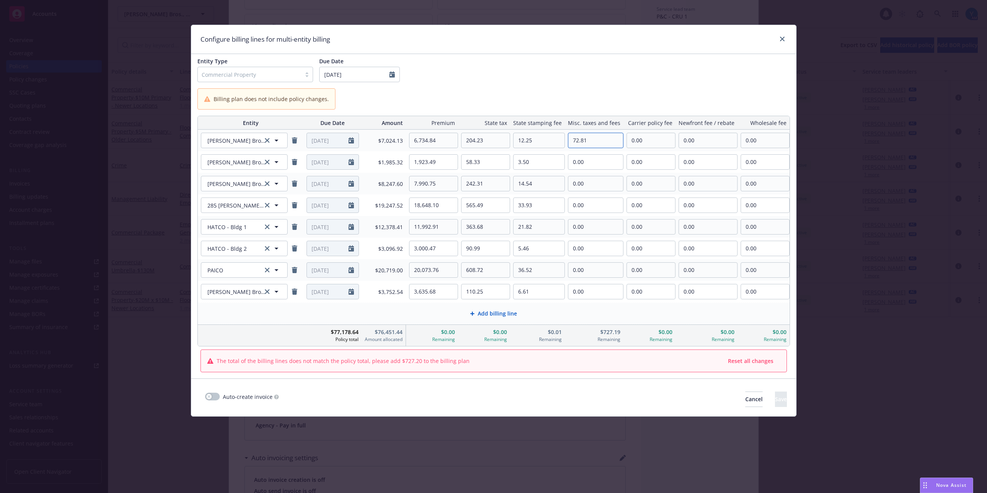
type input "72.81"
drag, startPoint x: 598, startPoint y: 165, endPoint x: 542, endPoint y: 167, distance: 55.6
click at [542, 167] on tr "[PERSON_NAME] Brothers, Inc. [PERSON_NAME] Brothers, Inc. [DATE] $1,985.32 1,92…" at bounding box center [494, 162] width 592 height 22
paste input "20.79"
type input "20.79"
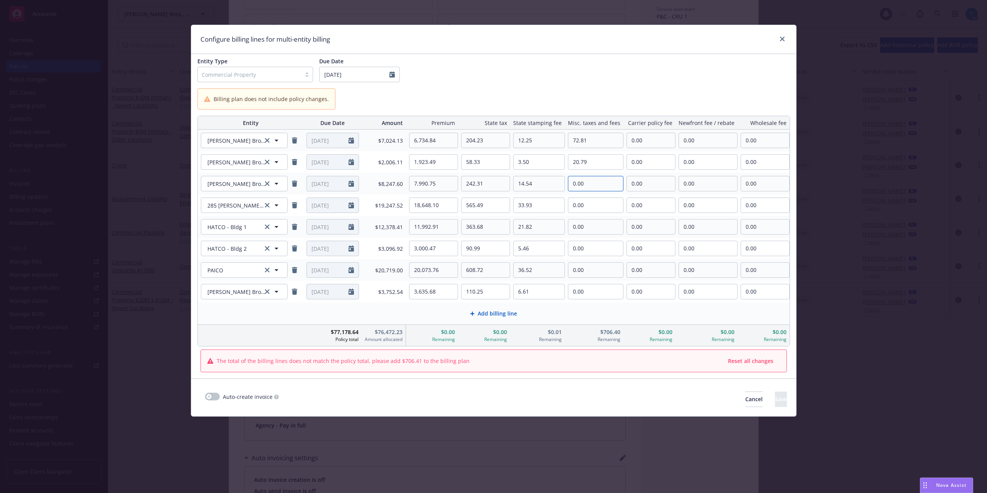
drag, startPoint x: 598, startPoint y: 184, endPoint x: 602, endPoint y: 181, distance: 5.2
click at [520, 182] on tr "[PERSON_NAME] Brothers, Inc. [PERSON_NAME] Brothers, Inc. [DATE] $8,247.60 7,99…" at bounding box center [494, 184] width 592 height 22
paste input "86.39"
type input "86.39"
drag, startPoint x: 595, startPoint y: 207, endPoint x: 554, endPoint y: 206, distance: 40.1
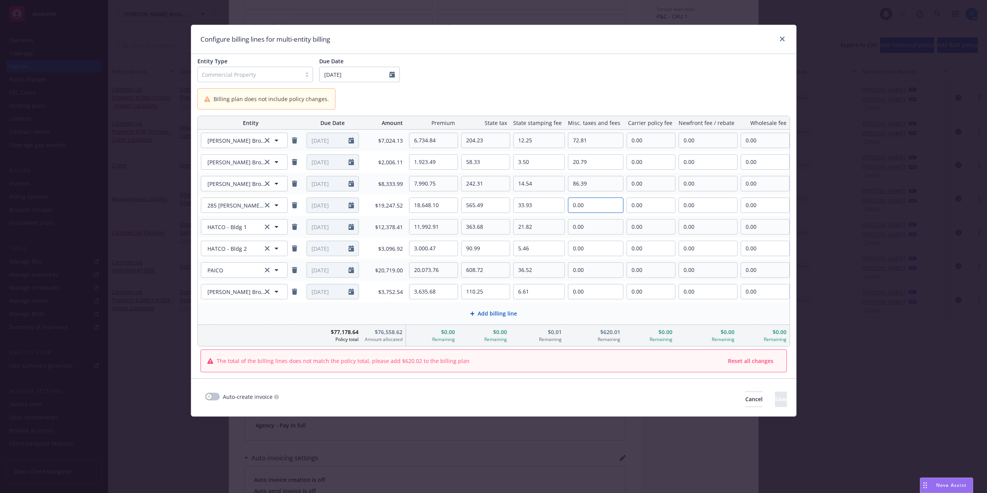
click at [554, 206] on tr "285 [PERSON_NAME] LLC 285 [PERSON_NAME] LLC [DATE] $19,247.52 18,648.10 565.49 …" at bounding box center [494, 205] width 592 height 22
paste input "201.6"
type input "201.60"
drag, startPoint x: 601, startPoint y: 221, endPoint x: 552, endPoint y: 222, distance: 48.6
click at [549, 222] on tr "HATCO - Bldg 1 HATCO - Bldg 1 [DATE] $12,378.41 11,992.91 363.68 21.82 0.00 0.0…" at bounding box center [494, 227] width 592 height 22
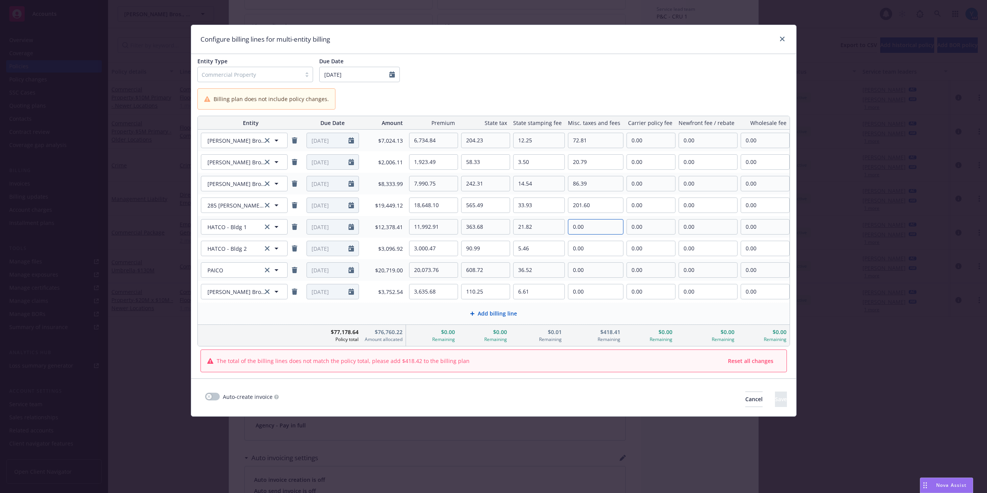
paste input "129.65"
type input "129.65"
drag, startPoint x: 570, startPoint y: 252, endPoint x: 505, endPoint y: 252, distance: 64.8
click at [505, 252] on tr "HATCO - Bldg 2 HATCO - Bldg 2 [DATE] $3,096.92 3,000.47 90.99 5.46 0.00 0.00 0.…" at bounding box center [494, 249] width 592 height 22
paste input "32.44"
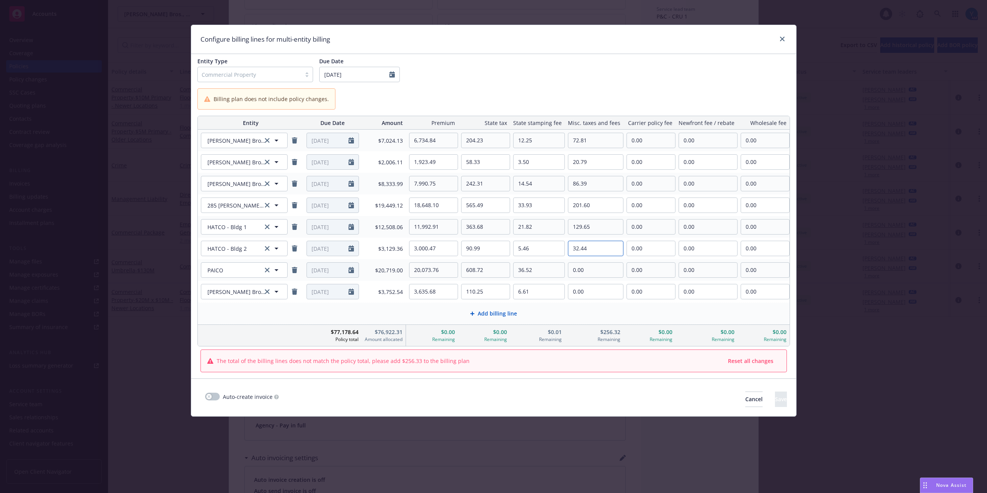
type input "32.44"
drag, startPoint x: 542, startPoint y: 273, endPoint x: 524, endPoint y: 273, distance: 17.7
click at [528, 273] on tr "PAICO PAICO [DATE] $20,719.00 20,073.76 608.72 36.52 0.00 0.00 0.00 0.00" at bounding box center [494, 270] width 592 height 22
paste input "217.01"
type input "217.01"
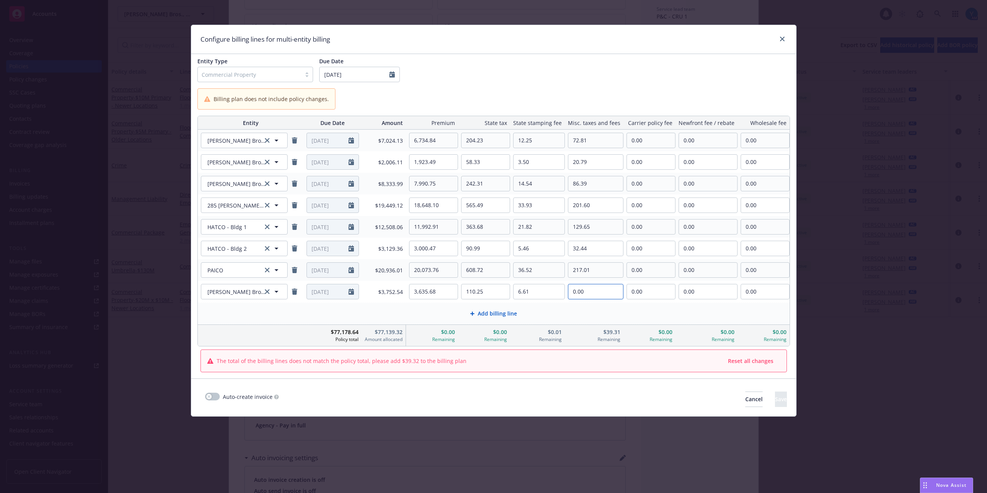
drag, startPoint x: 615, startPoint y: 293, endPoint x: 484, endPoint y: 295, distance: 131.1
click at [486, 295] on tr "[PERSON_NAME] Brothers, Inc. [PERSON_NAME] Brothers, Inc. [DATE] $3,752.54 3,63…" at bounding box center [494, 292] width 592 height 22
paste input "39.3"
type input "39.30"
click at [548, 271] on input "36.52" at bounding box center [539, 270] width 51 height 15
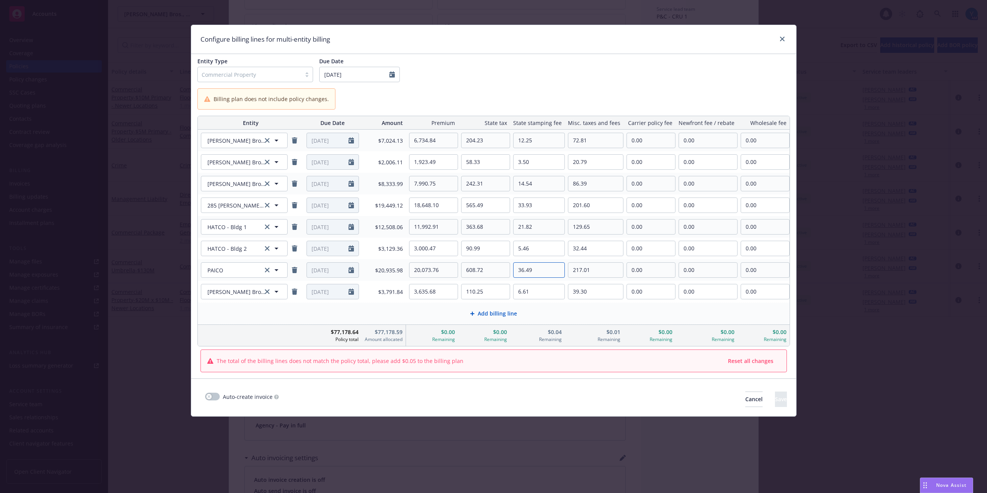
drag, startPoint x: 543, startPoint y: 273, endPoint x: 529, endPoint y: 275, distance: 14.0
click at [529, 275] on input "36.49" at bounding box center [539, 270] width 51 height 15
type input "36.53"
drag, startPoint x: 599, startPoint y: 271, endPoint x: 588, endPoint y: 272, distance: 10.8
click at [588, 272] on input "217.01" at bounding box center [595, 270] width 55 height 15
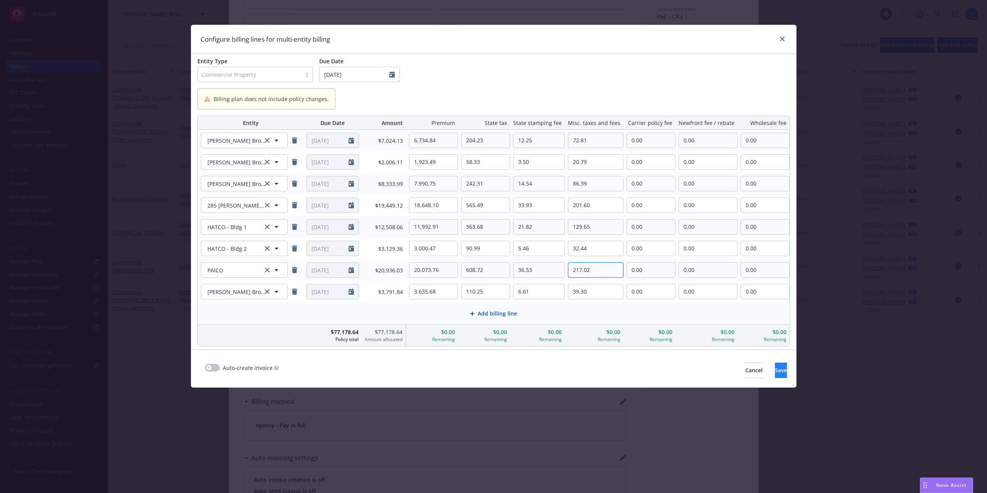
type input "217.02"
click at [775, 374] on span "Save" at bounding box center [781, 369] width 12 height 7
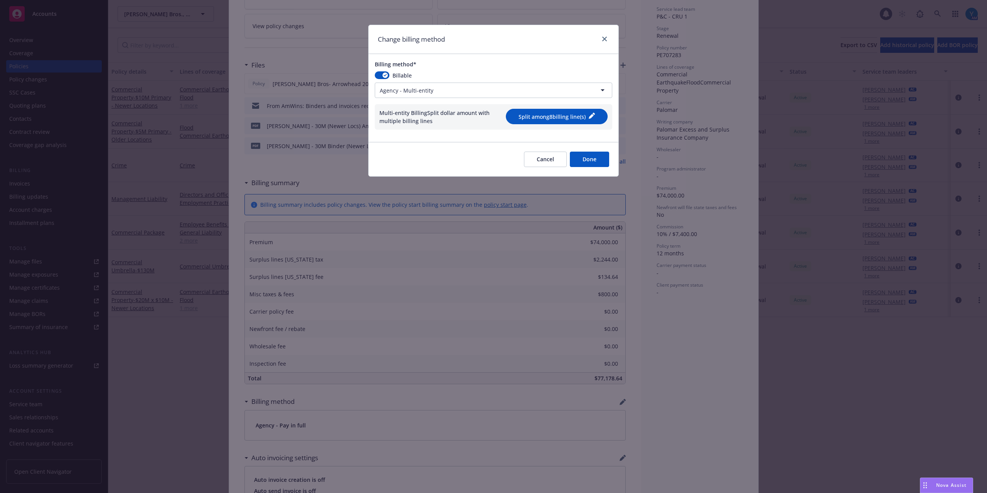
click at [597, 161] on button "Done" at bounding box center [589, 159] width 39 height 15
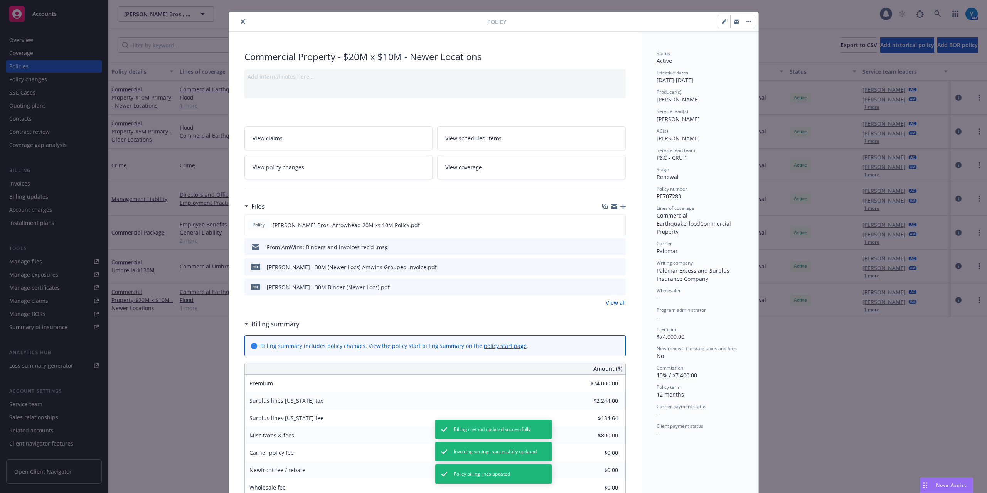
scroll to position [0, 0]
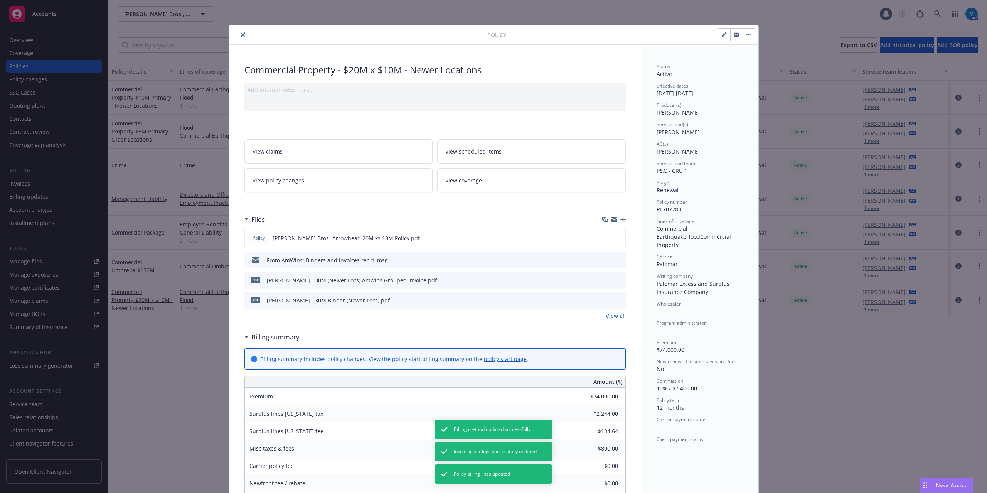
click at [238, 33] on button "close" at bounding box center [242, 34] width 9 height 9
